Goal: Communication & Community: Answer question/provide support

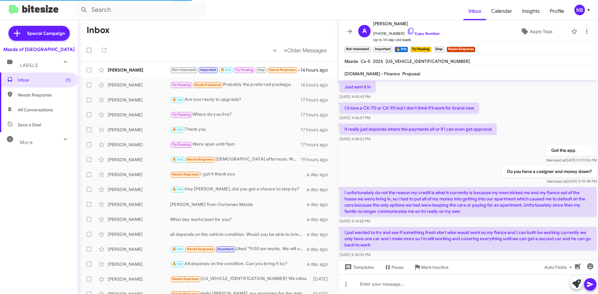
scroll to position [318, 0]
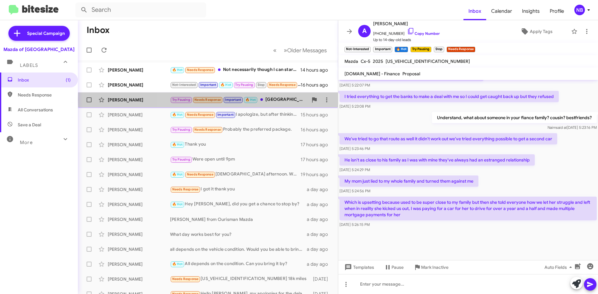
click at [283, 100] on div "Try Pausing Needs Response Important 🔥 Hot [GEOGRAPHIC_DATA]" at bounding box center [239, 99] width 138 height 7
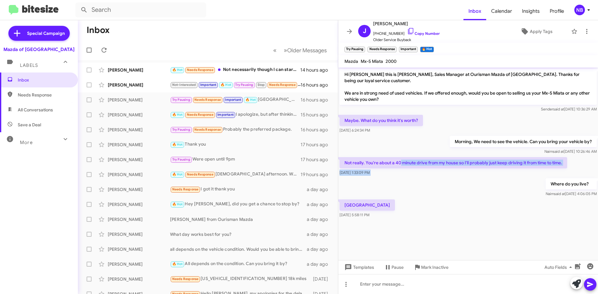
drag, startPoint x: 400, startPoint y: 158, endPoint x: 515, endPoint y: 172, distance: 115.4
click at [515, 172] on div "Hi [PERSON_NAME] this is [PERSON_NAME], Sales Manager at Ourisman Mazda of [GEO…" at bounding box center [468, 144] width 260 height 152
click at [478, 157] on p "Not really. You're about a 40 minute drive from my house so I'll probably just …" at bounding box center [453, 162] width 228 height 11
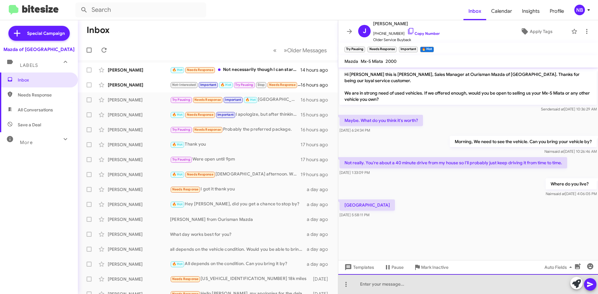
click at [386, 281] on div at bounding box center [468, 284] width 260 height 20
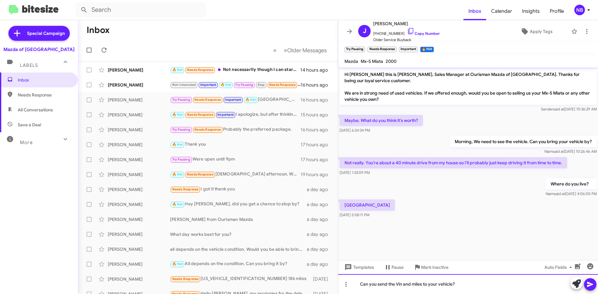
click at [361, 285] on div "Can you send the Vin and miles to your vehicle?" at bounding box center [468, 284] width 260 height 20
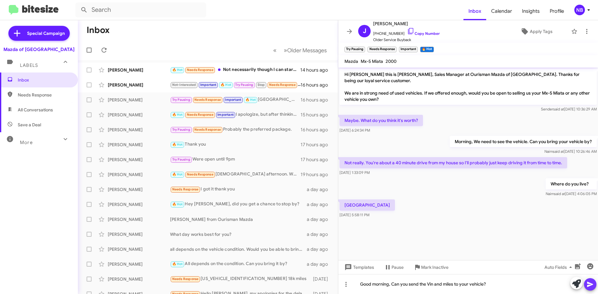
click at [591, 283] on icon at bounding box center [589, 284] width 7 height 7
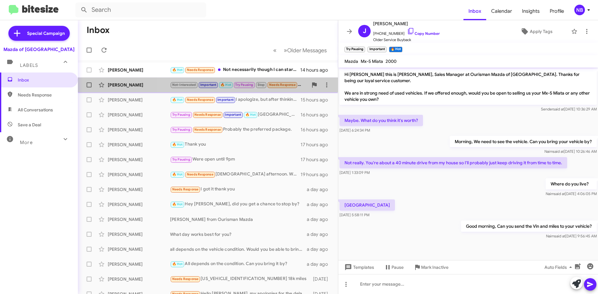
click at [297, 87] on small "Needs Response" at bounding box center [281, 85] width 29 height 6
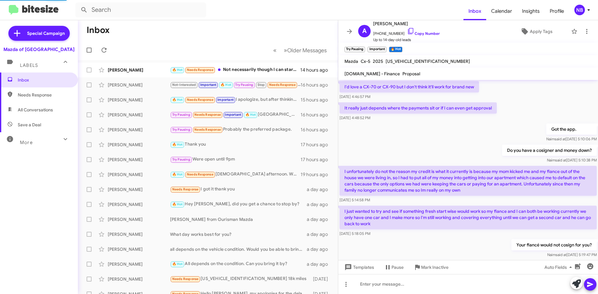
scroll to position [318, 0]
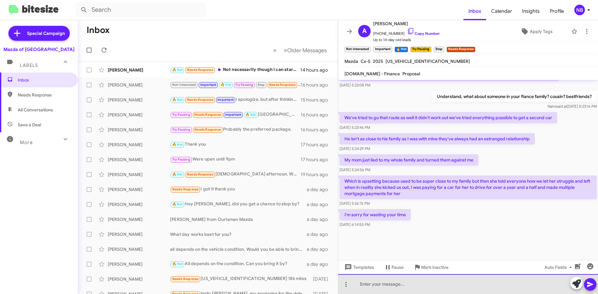
click at [375, 285] on div at bounding box center [468, 284] width 260 height 20
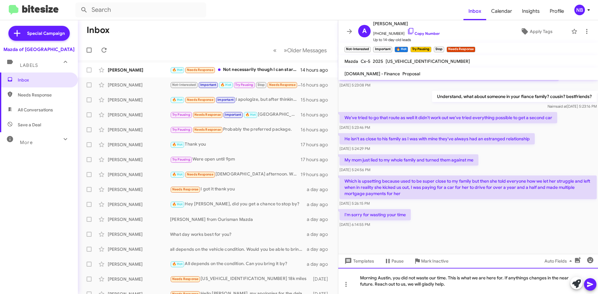
click at [412, 286] on div "Morning Austin, you did not waste our time. This is what we are here for. If an…" at bounding box center [468, 281] width 260 height 26
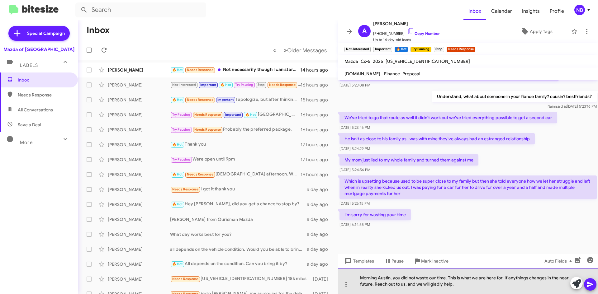
click at [409, 278] on div "Morning Austin, you did not waste our time. This is what we are here for. If an…" at bounding box center [468, 281] width 260 height 26
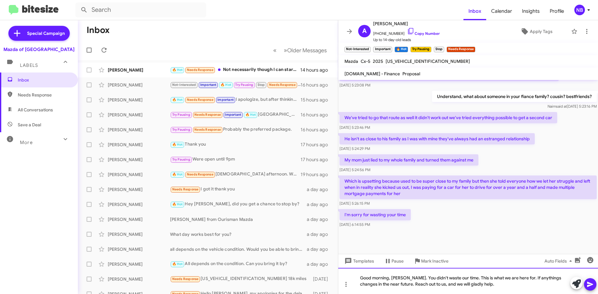
click at [481, 290] on div "Good morning, [PERSON_NAME]. You didn't waste our time. This is what we are her…" at bounding box center [468, 281] width 260 height 26
click at [523, 280] on div "Good morning, [PERSON_NAME]. You didn't waste our time. This is what we are her…" at bounding box center [468, 281] width 260 height 26
click at [449, 286] on div "Good morning, [PERSON_NAME]. You didn't waste our time. This is what we are her…" at bounding box center [468, 281] width 260 height 26
click at [452, 282] on div "Good morning, [PERSON_NAME]. You didn't waste our time. This is what we are her…" at bounding box center [468, 281] width 260 height 26
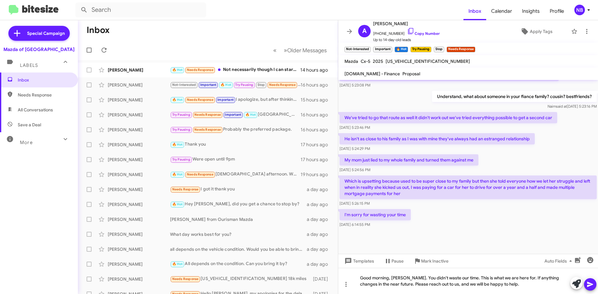
click at [590, 282] on icon at bounding box center [589, 284] width 7 height 7
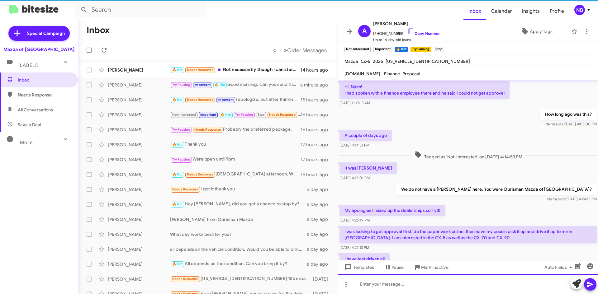
scroll to position [31, 0]
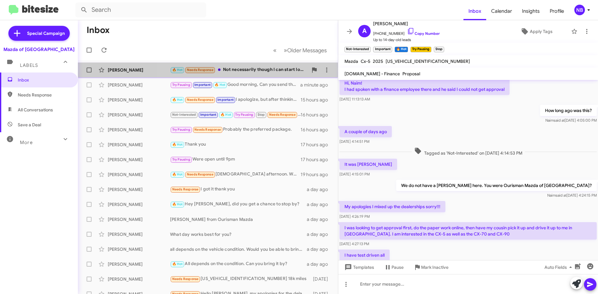
click at [276, 68] on div "🔥 Hot Needs Response Not necessarily though I can start looking closer to end o…" at bounding box center [239, 69] width 138 height 7
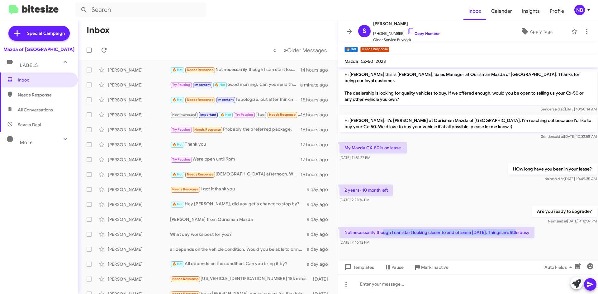
drag, startPoint x: 382, startPoint y: 231, endPoint x: 520, endPoint y: 229, distance: 138.2
click at [520, 229] on p "Not necessarily though I can start looking closer to end of lease [DATE]. Thing…" at bounding box center [436, 232] width 195 height 11
click at [407, 228] on p "Not necessarily though I can start looking closer to end of lease [DATE]. Thing…" at bounding box center [436, 232] width 195 height 11
drag, startPoint x: 431, startPoint y: 227, endPoint x: 469, endPoint y: 230, distance: 38.1
click at [469, 230] on p "Not necessarily though I can start looking closer to end of lease [DATE]. Thing…" at bounding box center [436, 232] width 195 height 11
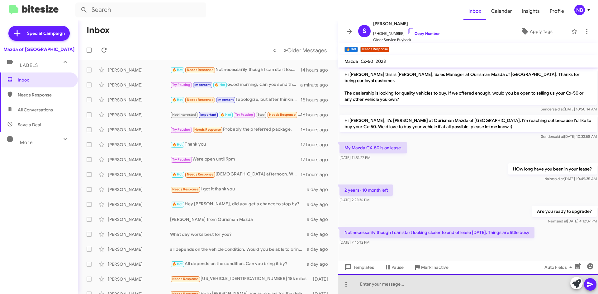
click at [406, 281] on div at bounding box center [468, 284] width 260 height 20
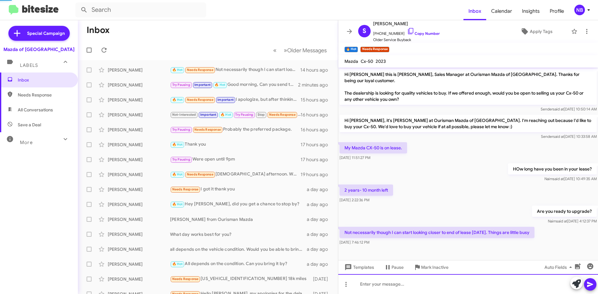
scroll to position [14, 0]
